Goal: Check status: Check status

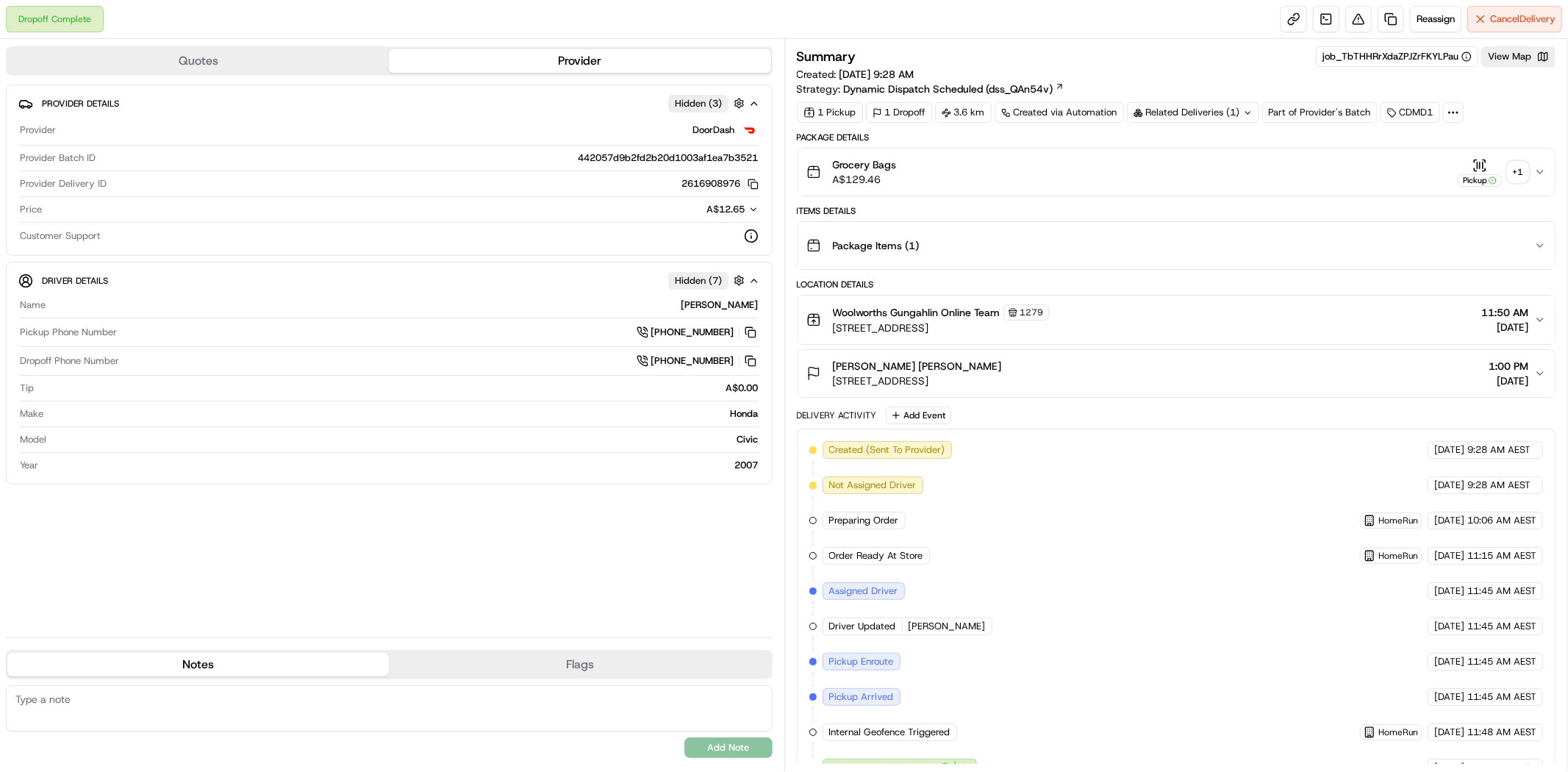
click at [1517, 170] on div "+ 1" at bounding box center [1518, 172] width 20 height 20
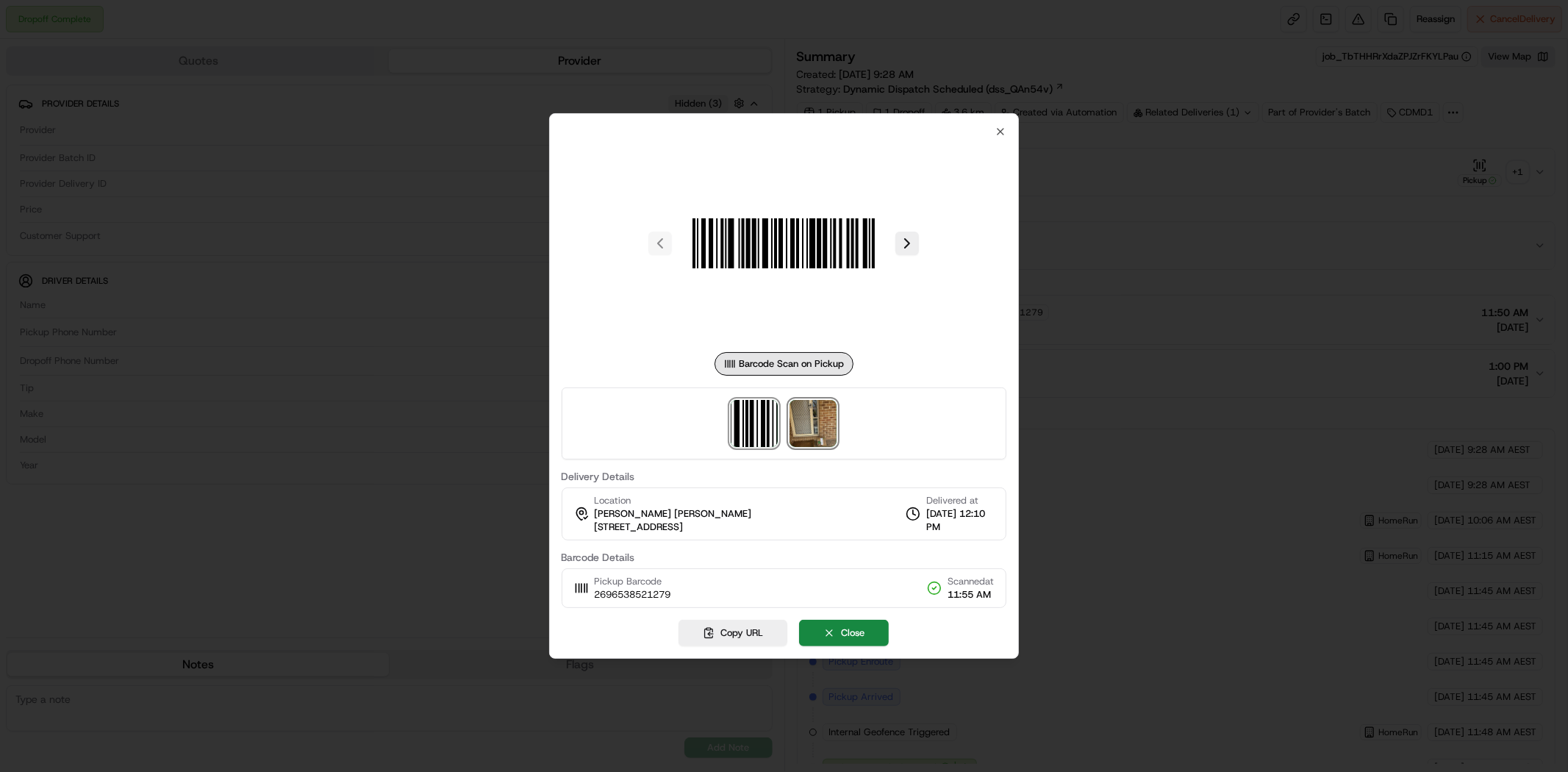
click at [811, 421] on img at bounding box center [813, 423] width 47 height 47
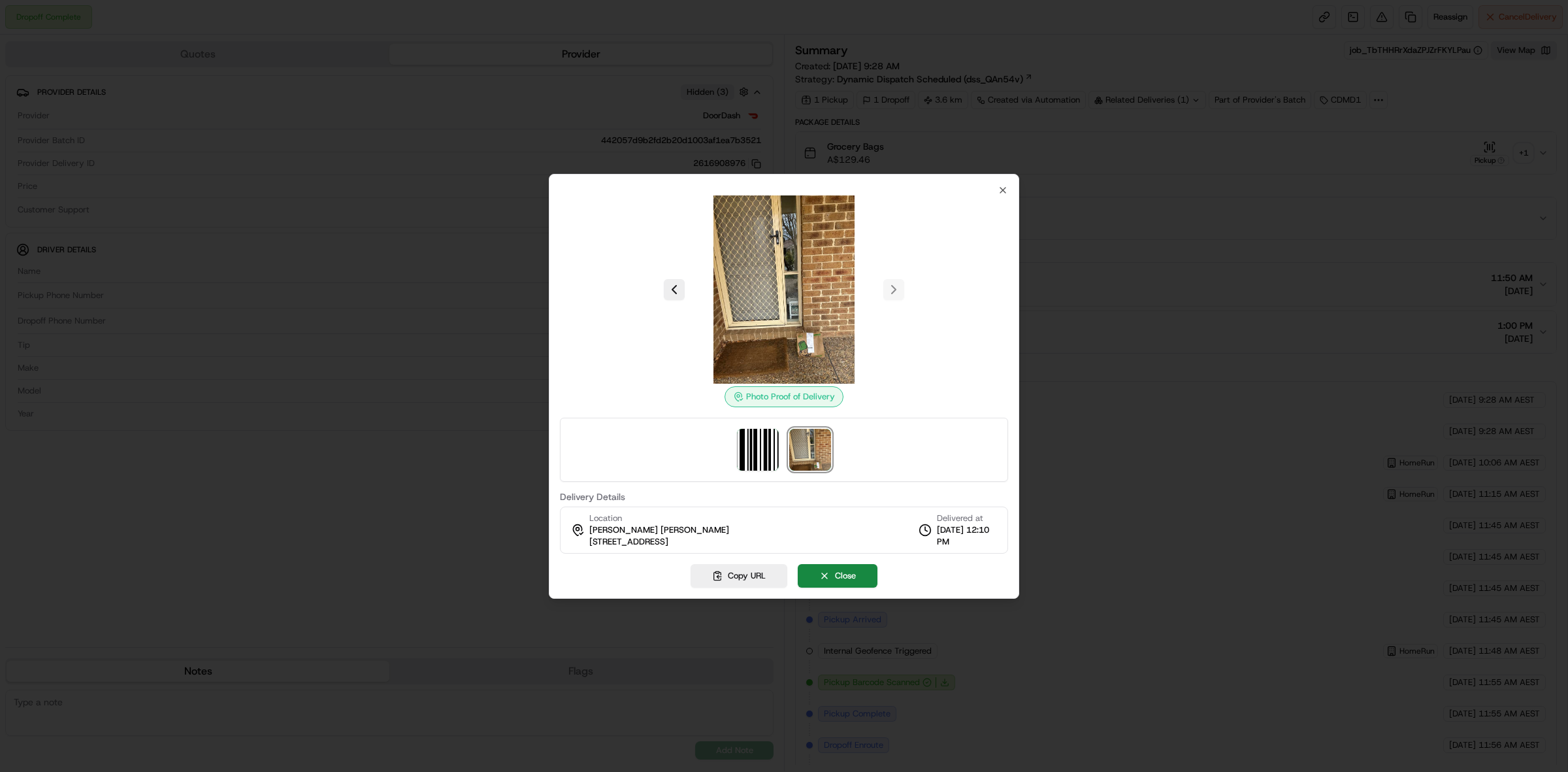
drag, startPoint x: 1382, startPoint y: 1, endPoint x: 1203, endPoint y: 272, distance: 324.8
click at [1216, 272] on div at bounding box center [784, 386] width 1568 height 772
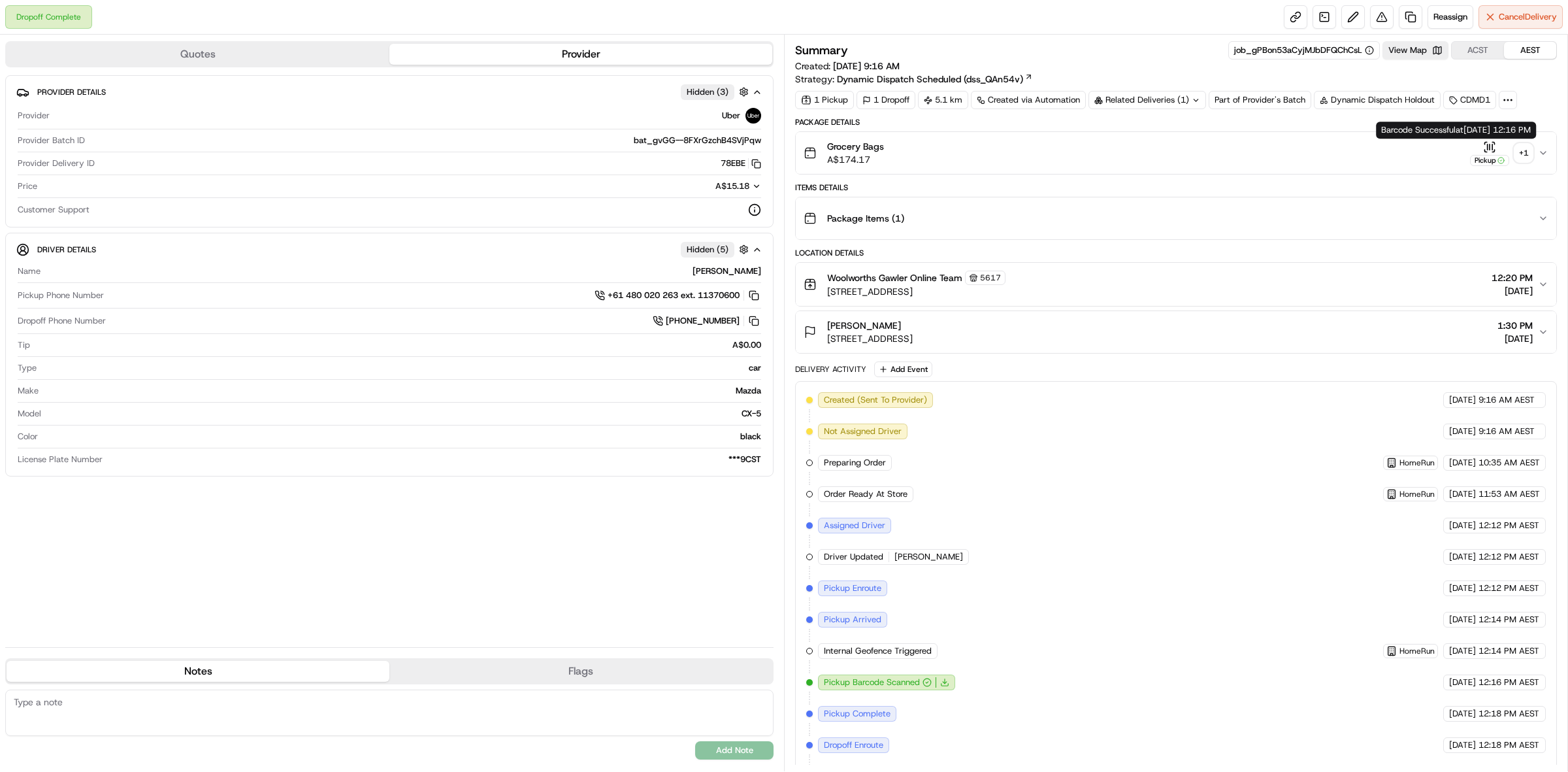
click at [1521, 149] on div "+ 1" at bounding box center [1523, 153] width 18 height 18
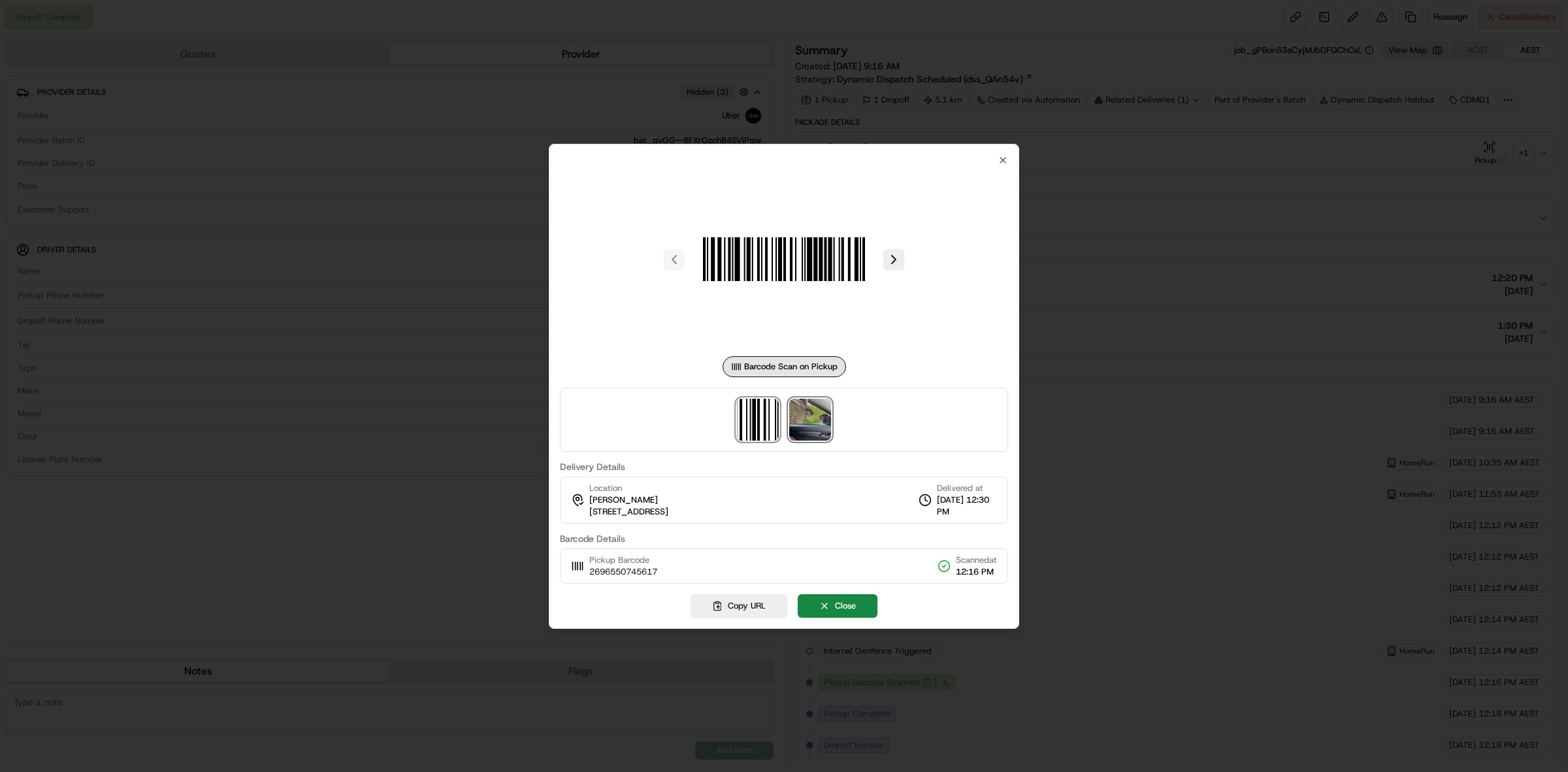
click at [804, 414] on img at bounding box center [810, 420] width 42 height 42
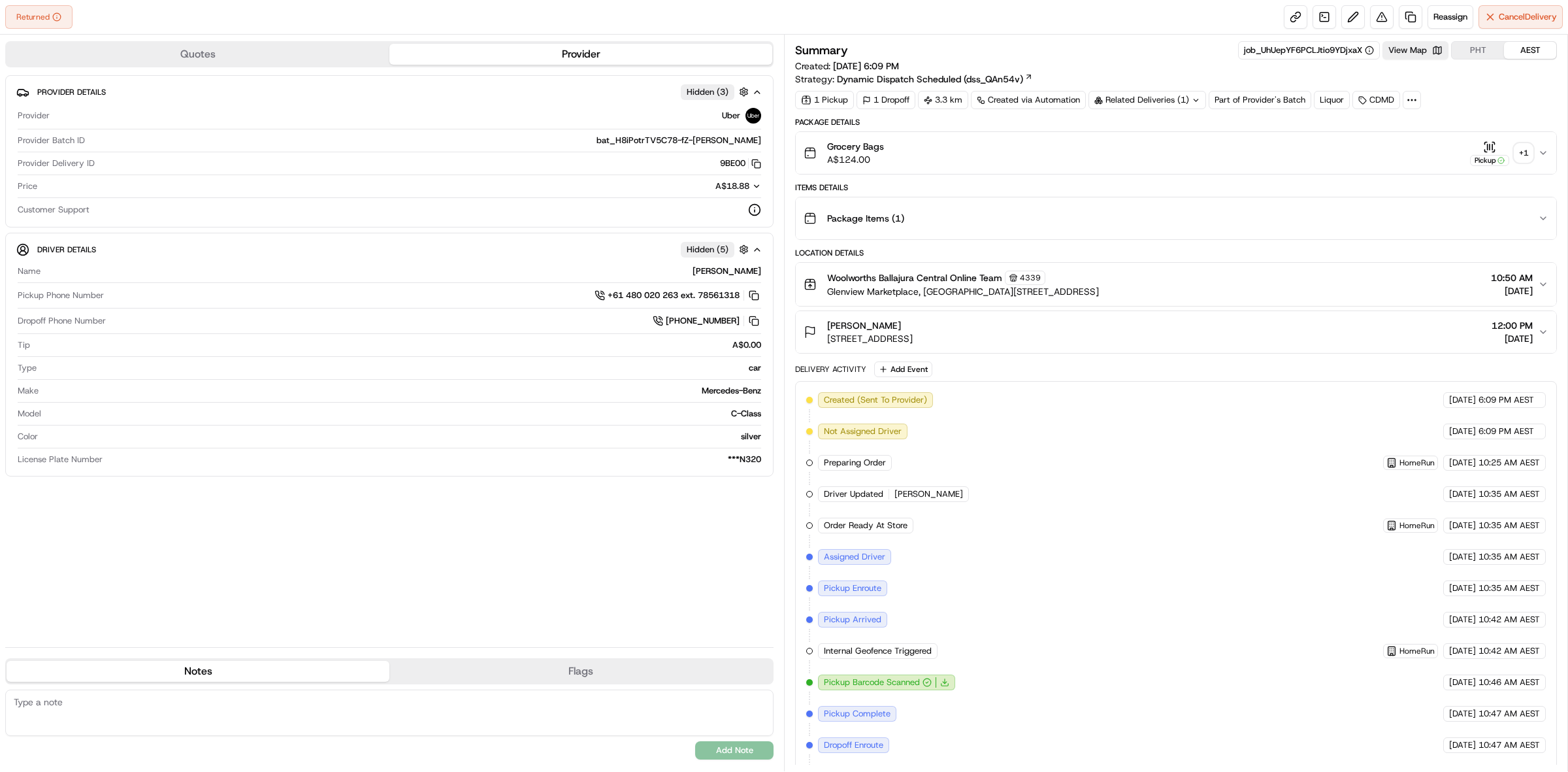
click at [1521, 155] on div "+ 1" at bounding box center [1523, 153] width 18 height 18
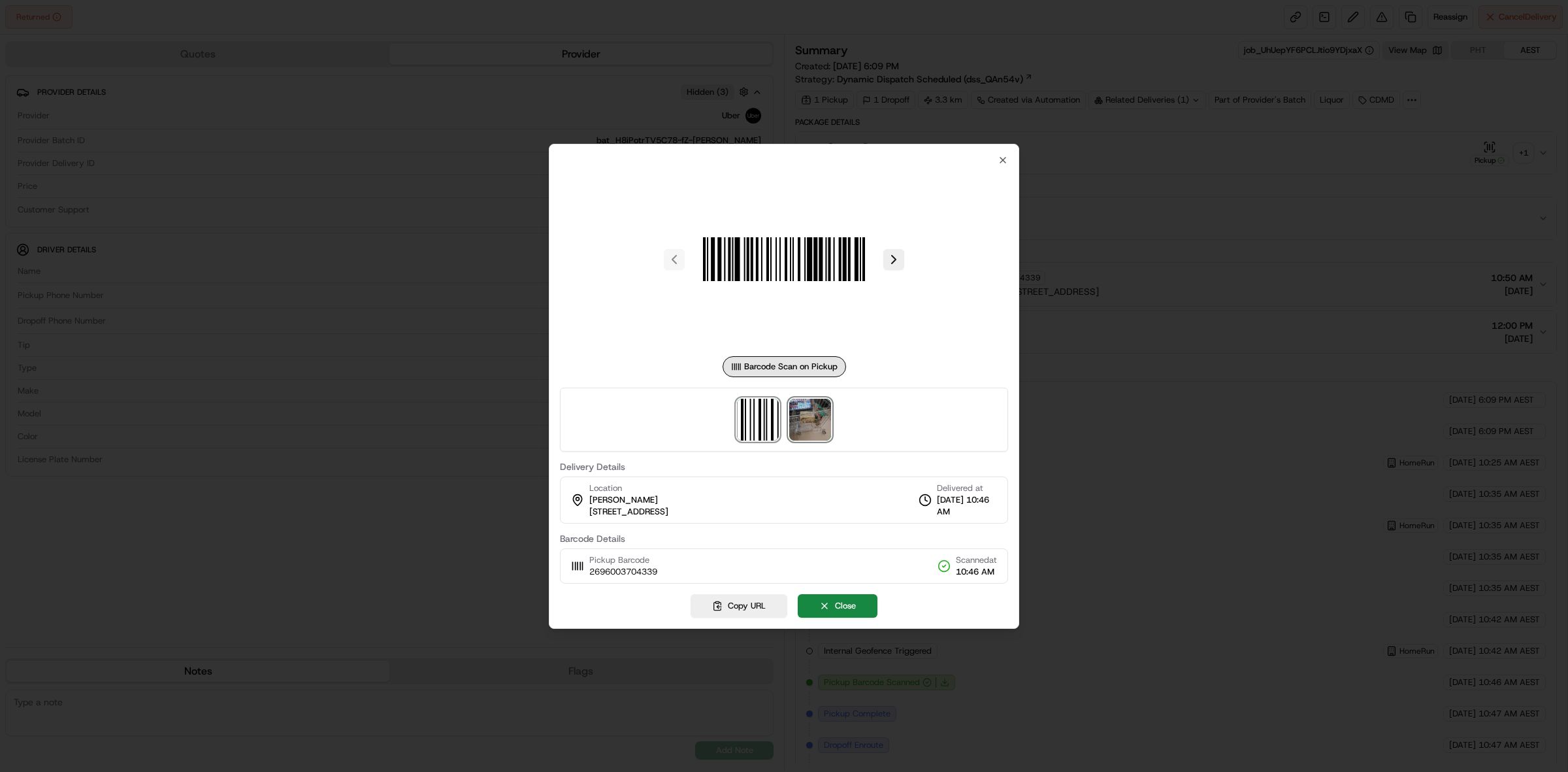
click at [791, 419] on img at bounding box center [810, 420] width 42 height 42
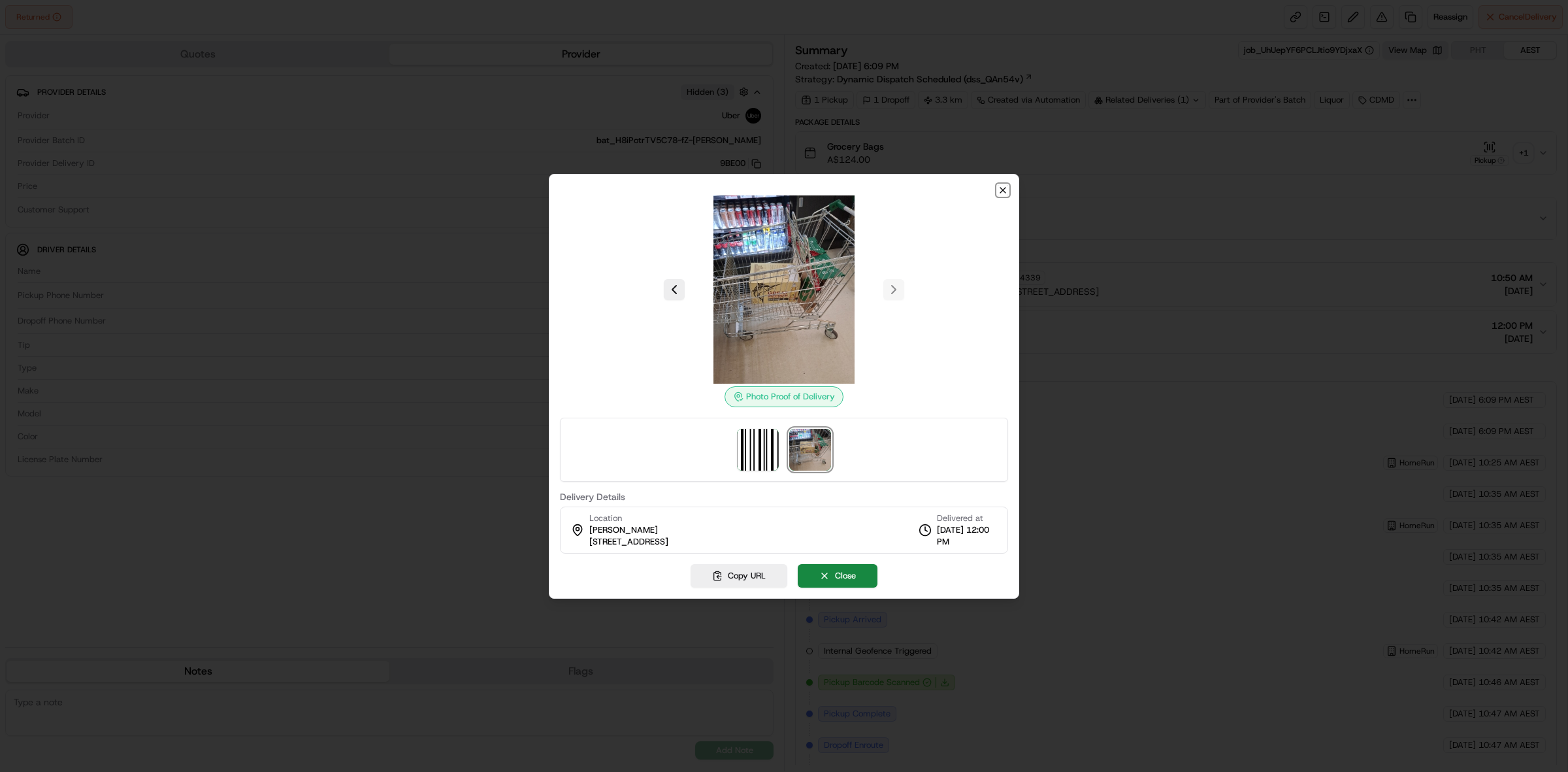
click at [1001, 187] on icon "button" at bounding box center [1003, 190] width 10 height 10
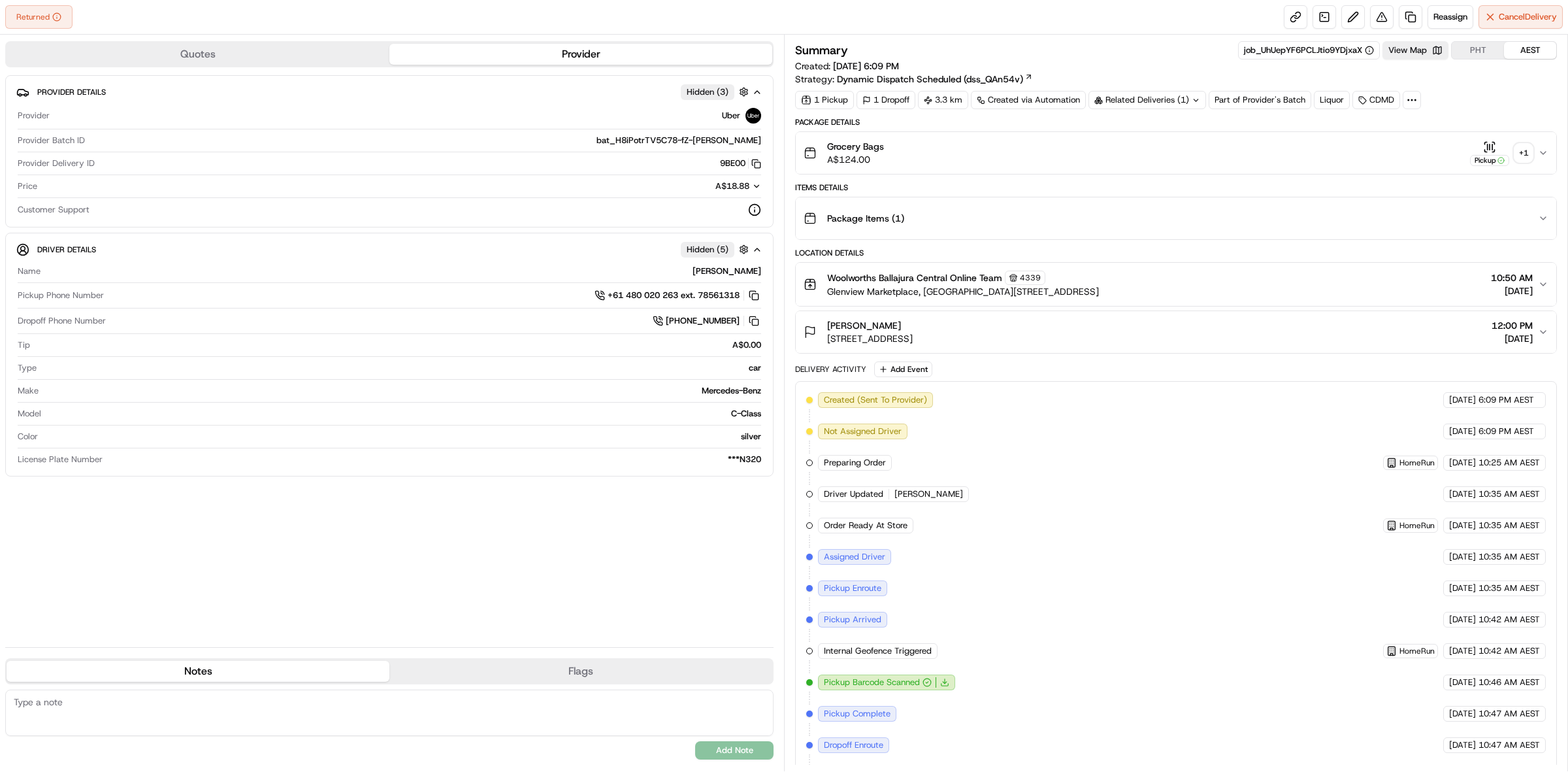
click at [1529, 152] on div "+ 1" at bounding box center [1523, 153] width 18 height 18
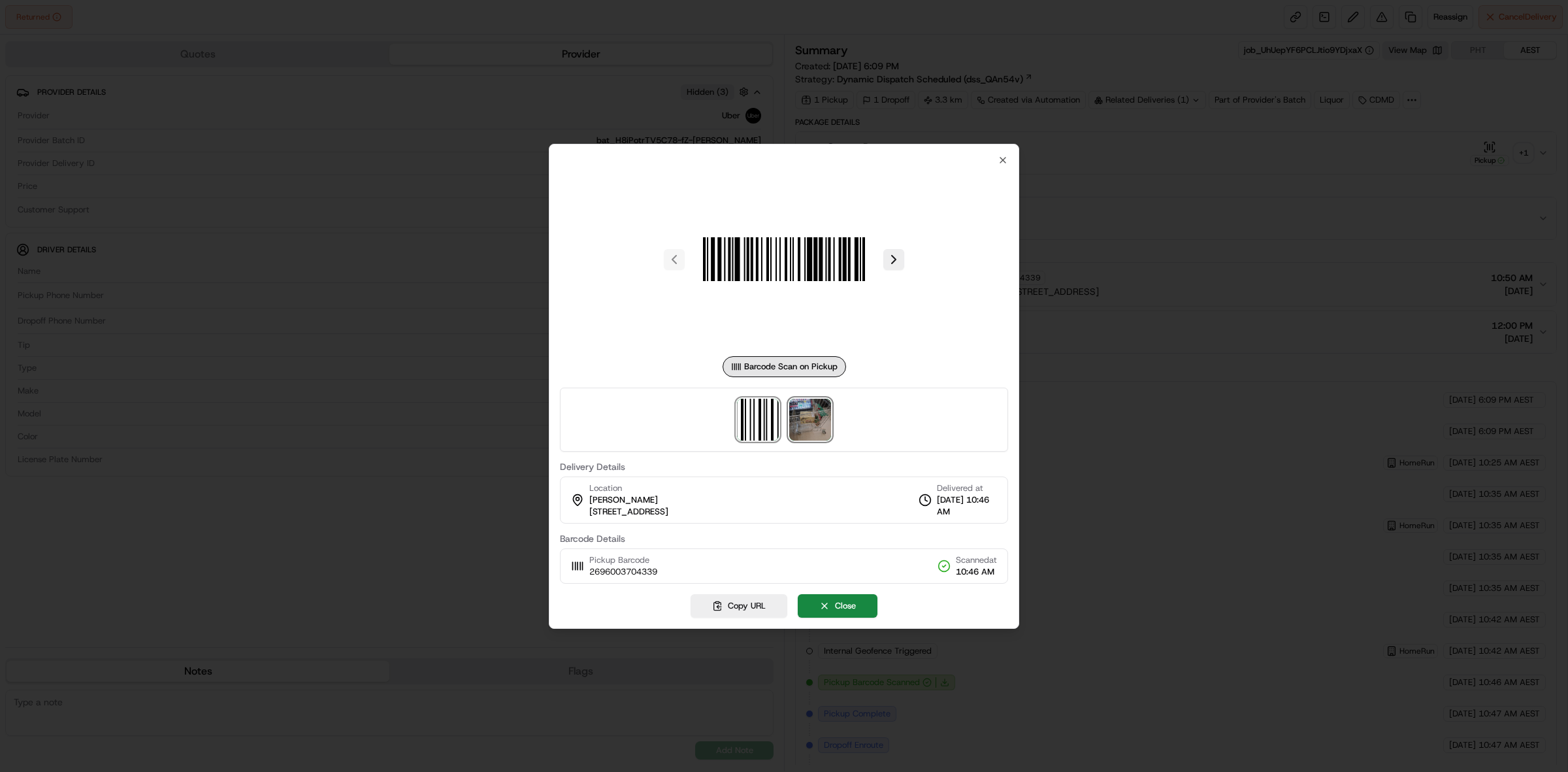
click at [819, 415] on img at bounding box center [810, 420] width 42 height 42
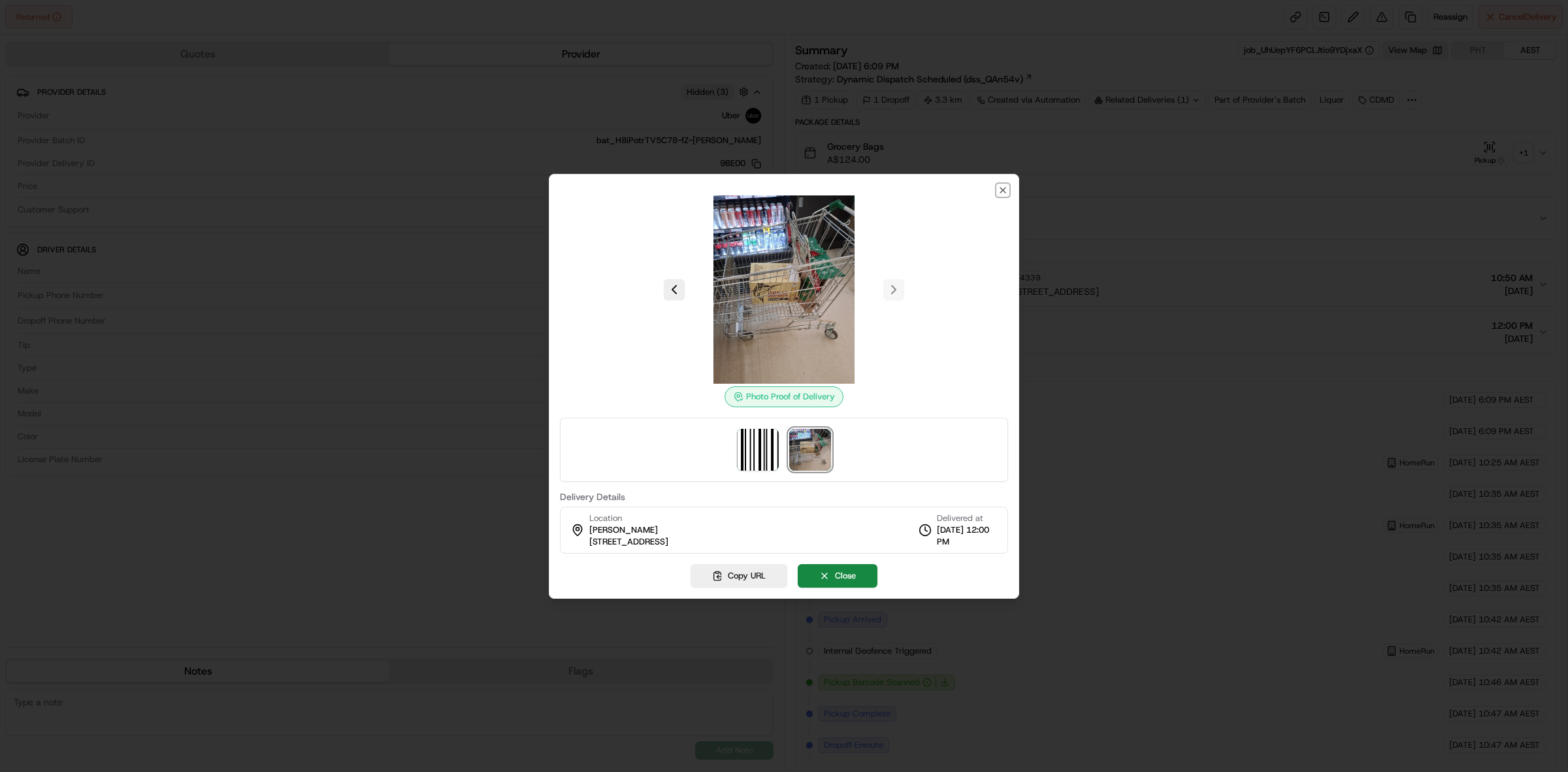
drag, startPoint x: 1003, startPoint y: 191, endPoint x: 962, endPoint y: 151, distance: 57.3
click at [1000, 191] on icon "button" at bounding box center [1003, 190] width 10 height 10
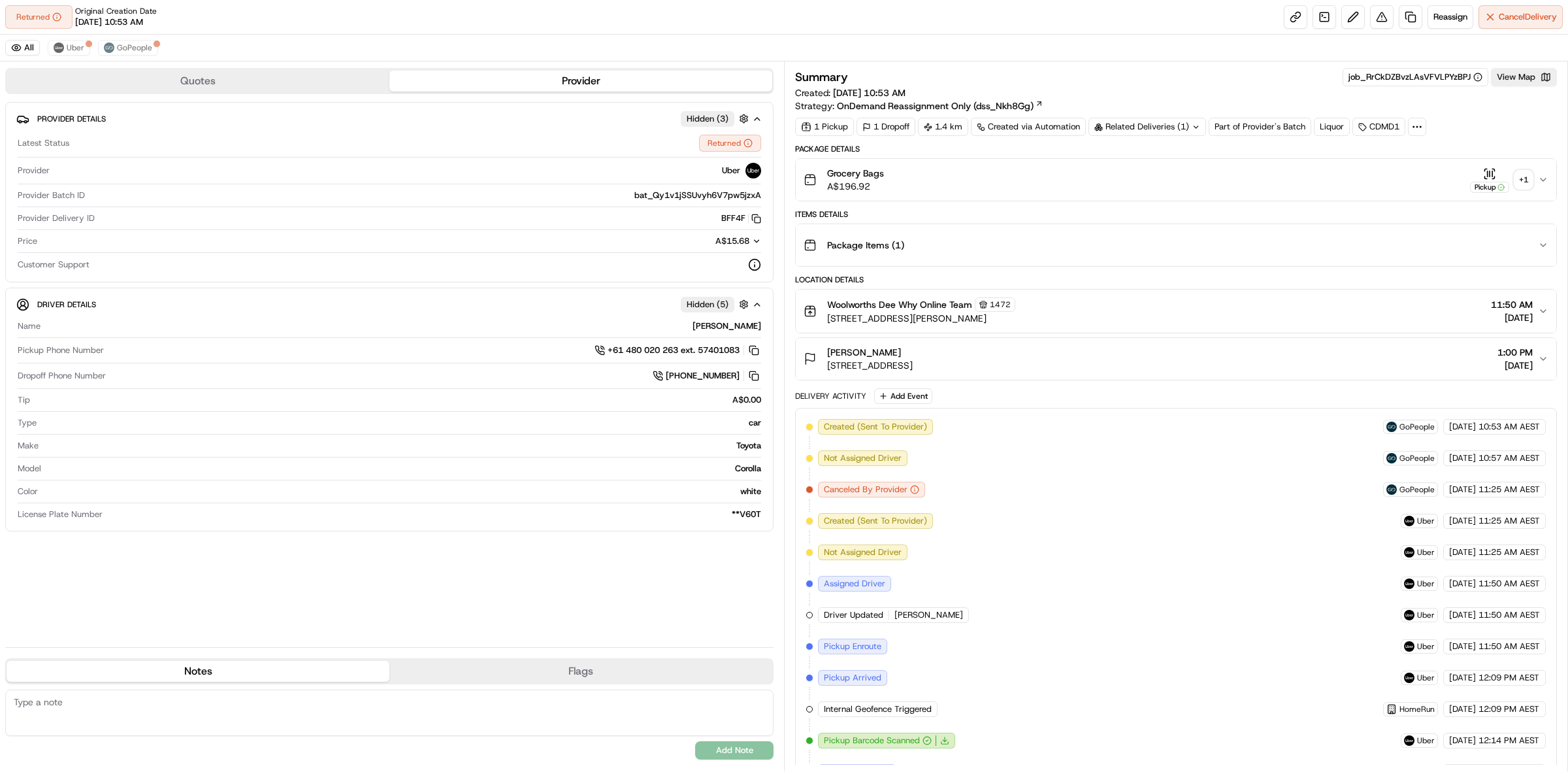
click at [1523, 183] on div "+ 1" at bounding box center [1523, 179] width 18 height 18
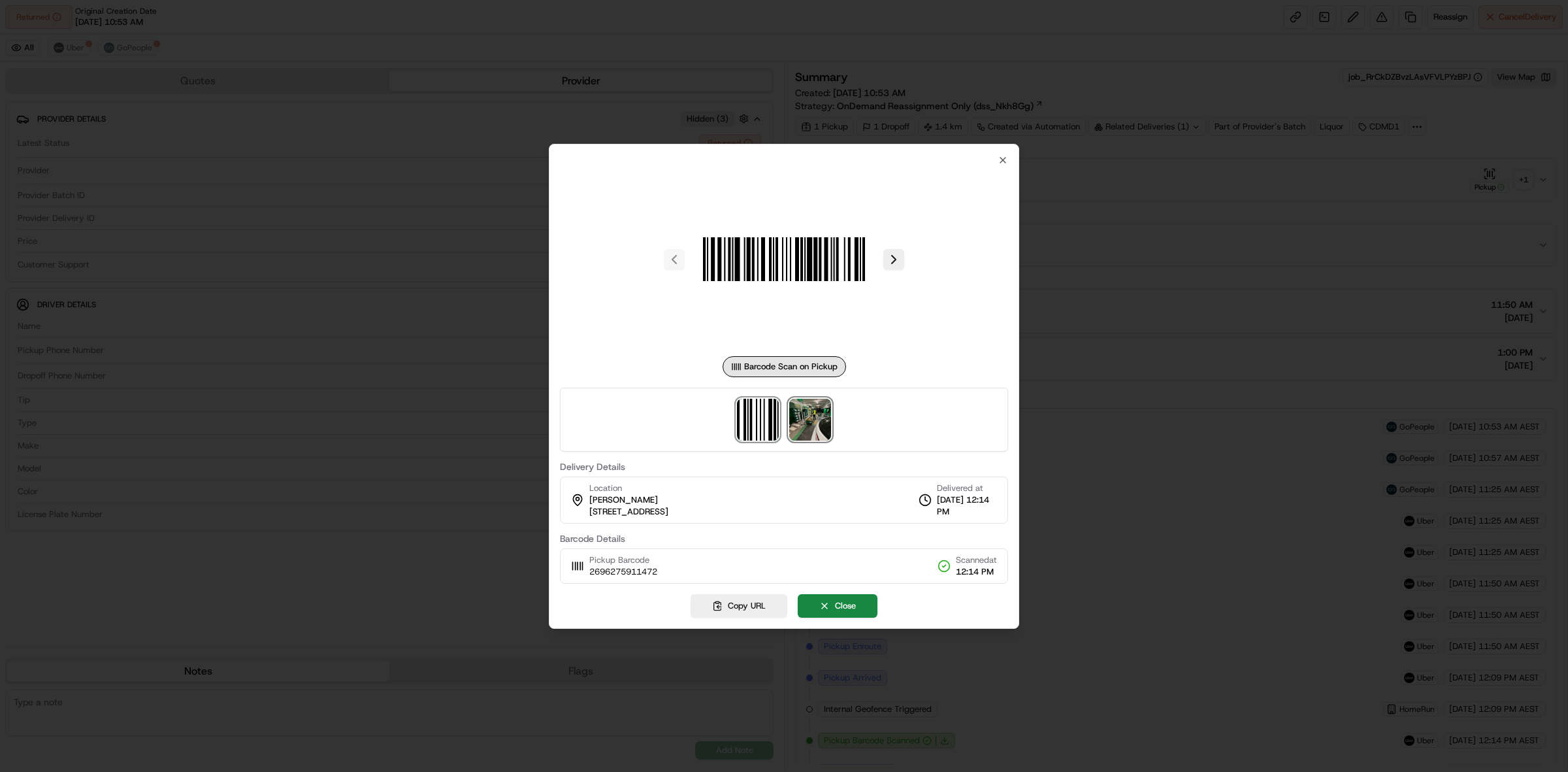
click at [805, 426] on img at bounding box center [810, 420] width 42 height 42
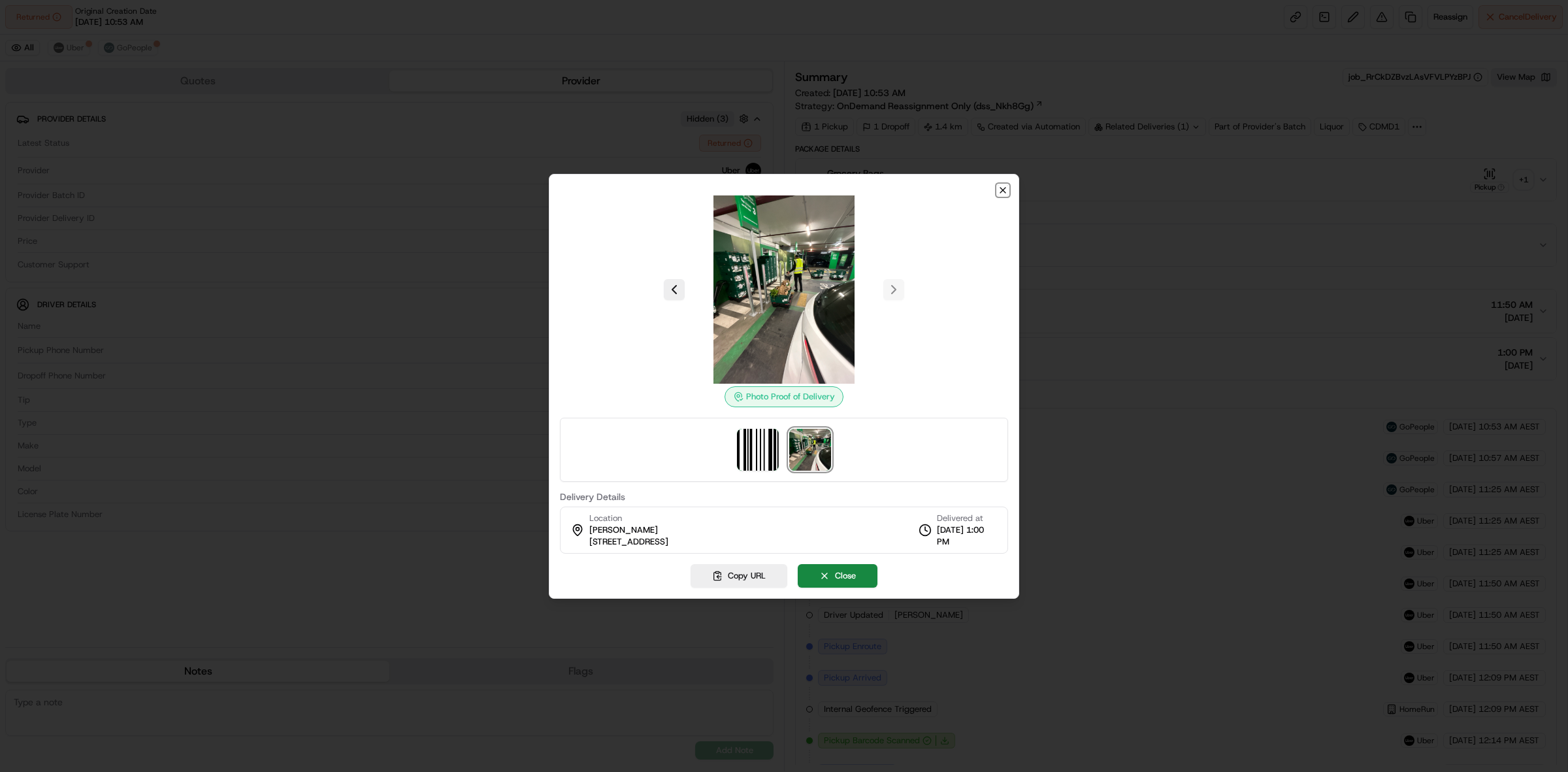
click at [1001, 193] on icon "button" at bounding box center [1003, 190] width 10 height 10
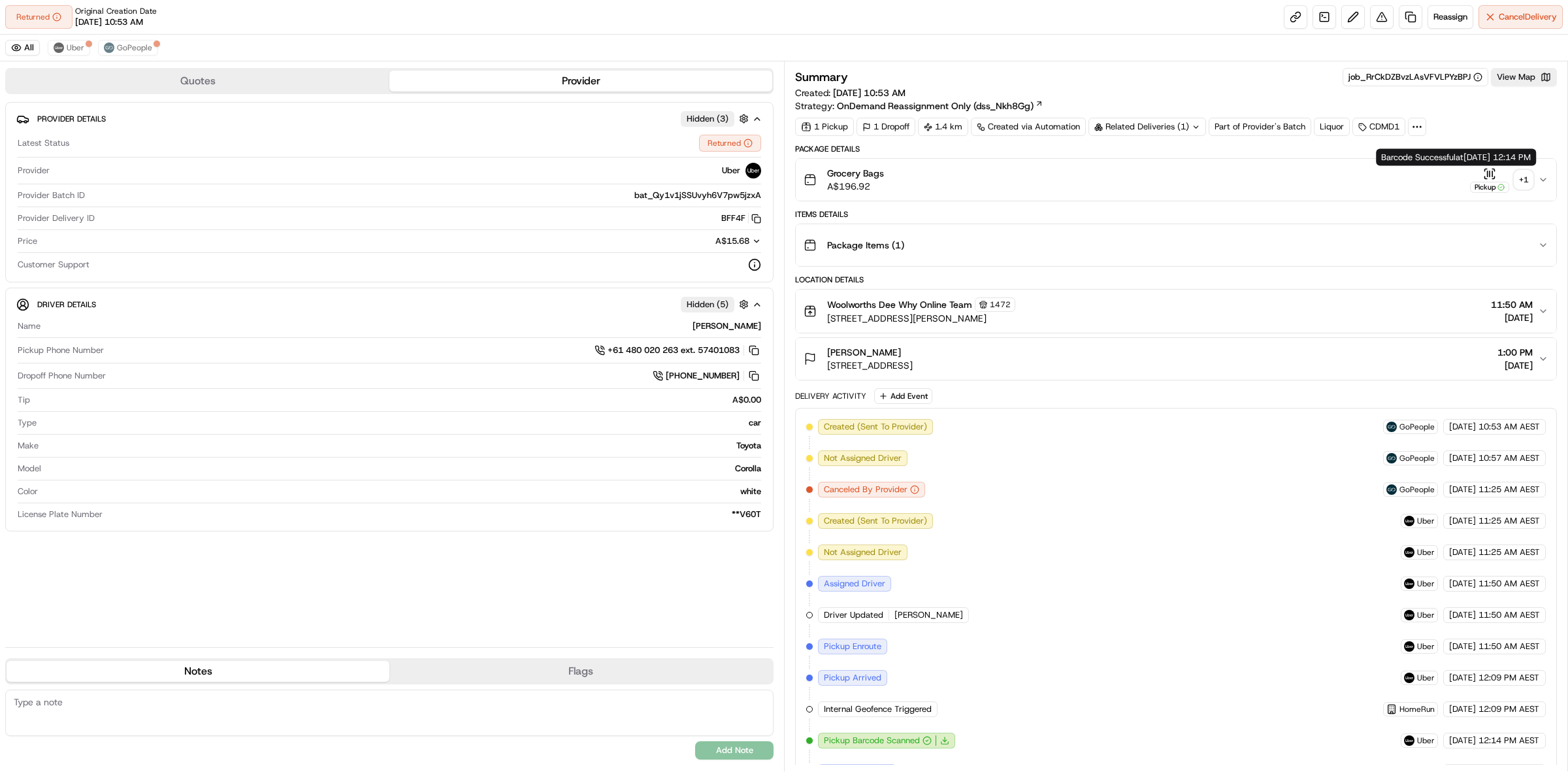
click at [1519, 178] on div "+ 1" at bounding box center [1523, 179] width 18 height 18
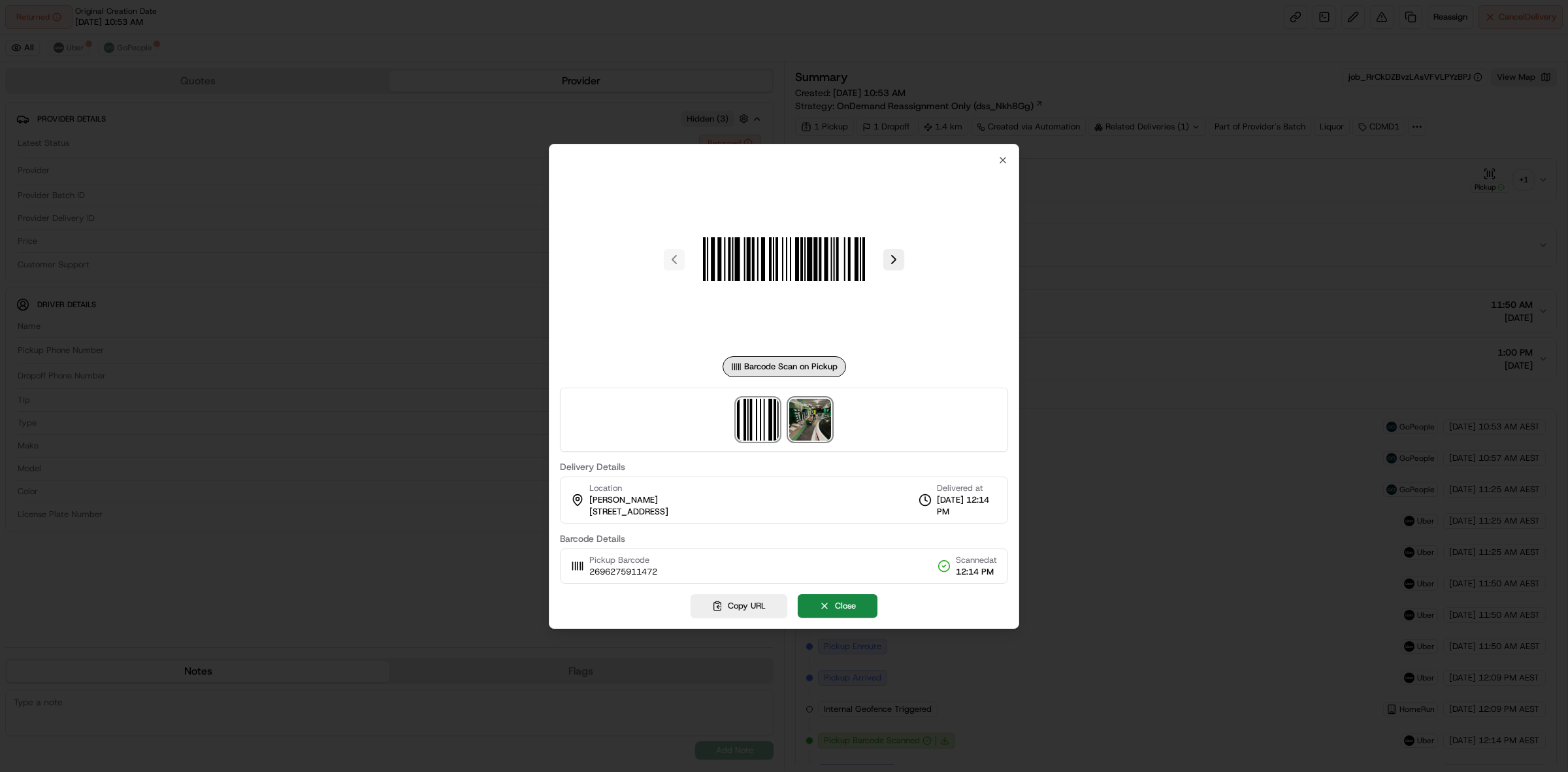
click at [815, 430] on img at bounding box center [810, 420] width 42 height 42
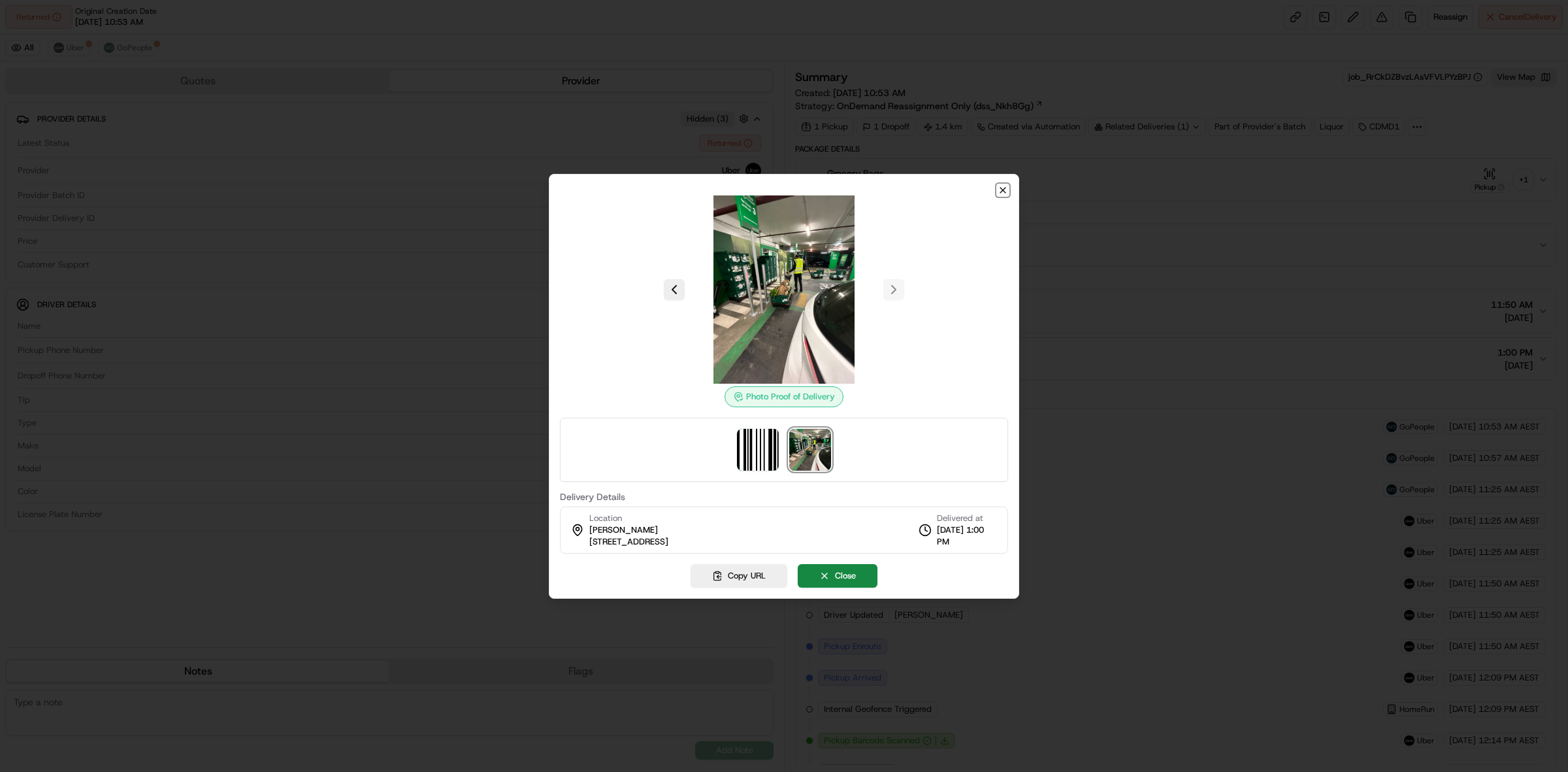
click at [1001, 187] on icon "button" at bounding box center [1003, 190] width 10 height 10
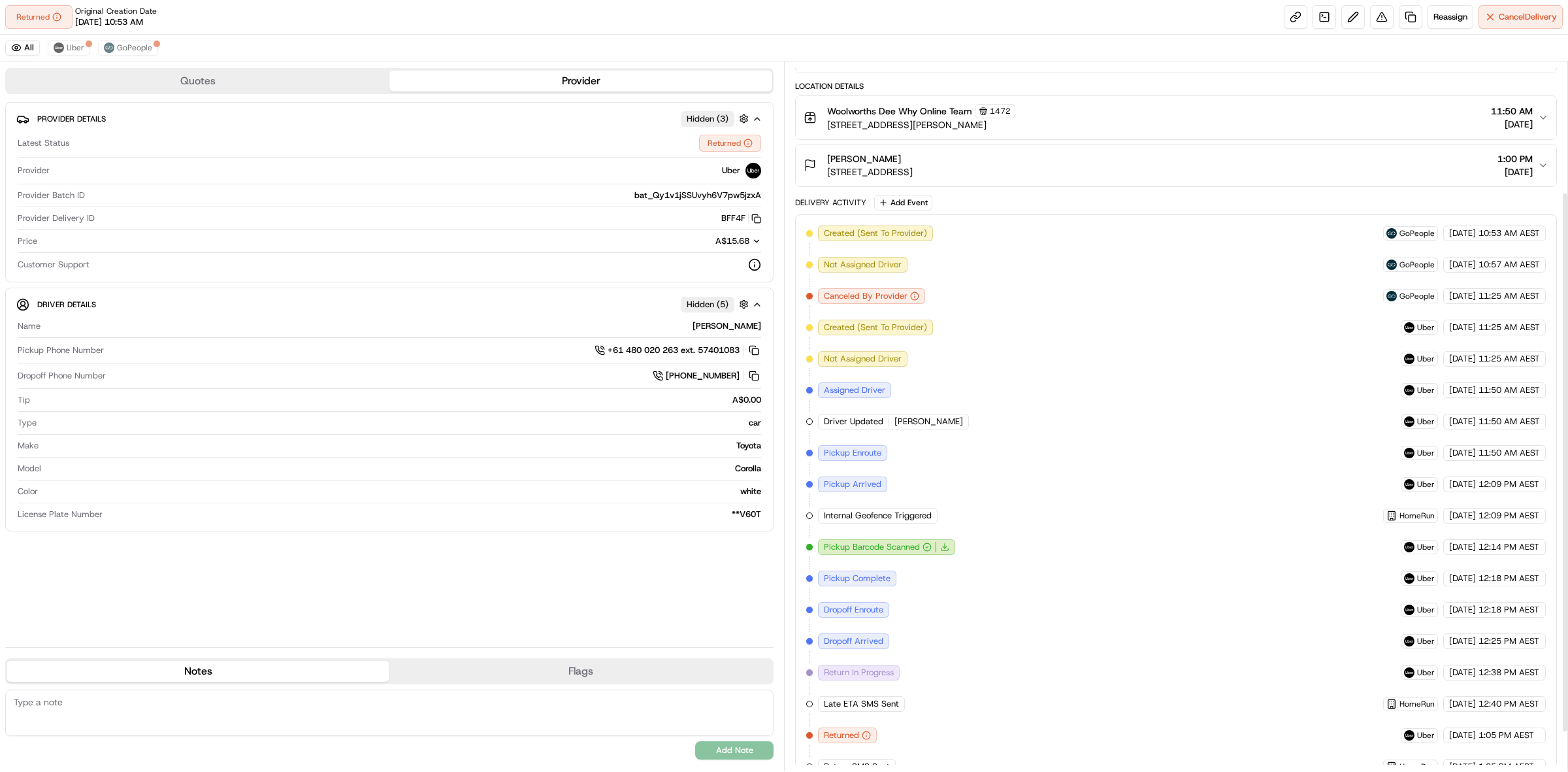
scroll to position [222, 0]
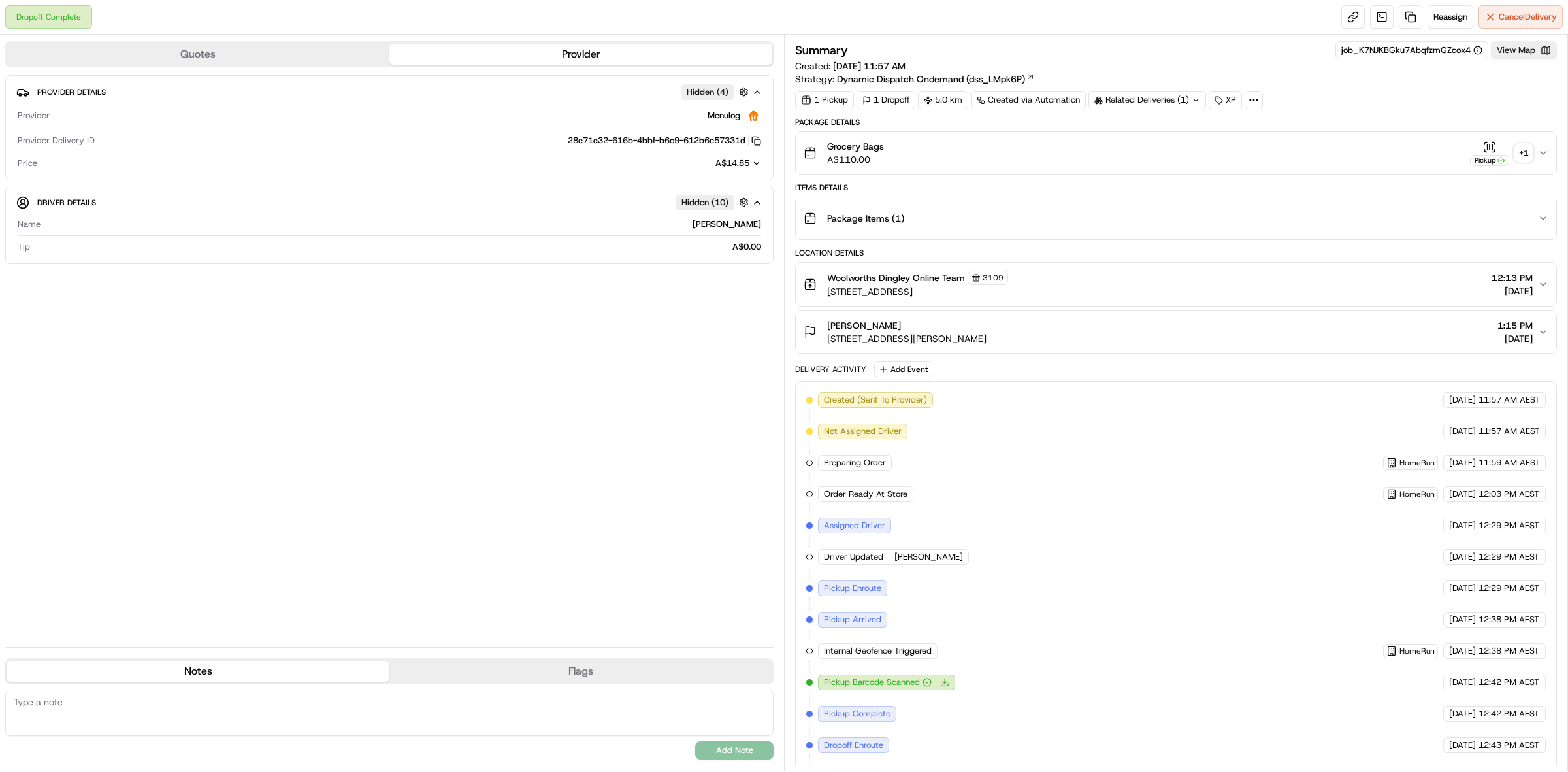
click at [1525, 155] on div "+ 1" at bounding box center [1523, 153] width 18 height 18
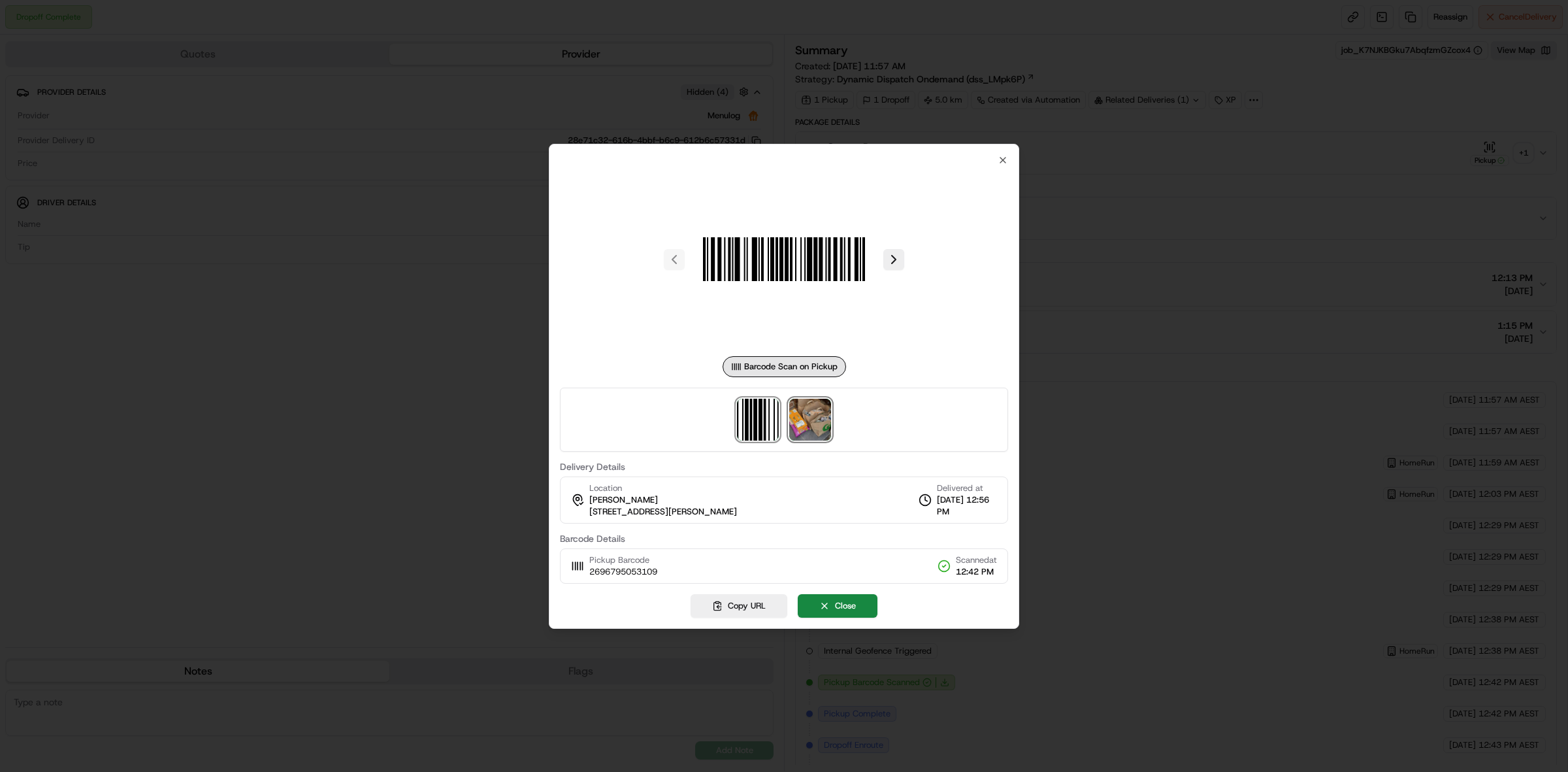
click at [804, 420] on img at bounding box center [810, 420] width 42 height 42
